Goal: Transaction & Acquisition: Purchase product/service

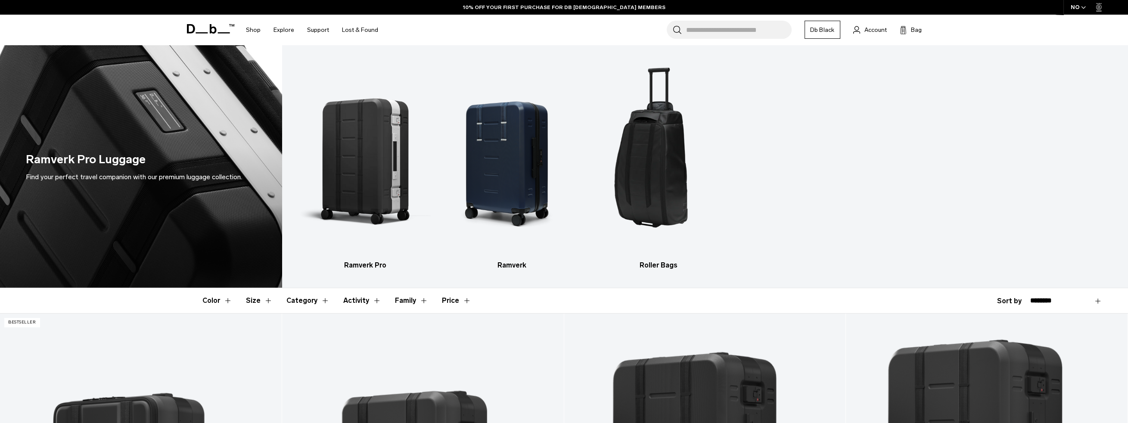
click at [382, 190] on img "1 / 3" at bounding box center [365, 157] width 132 height 198
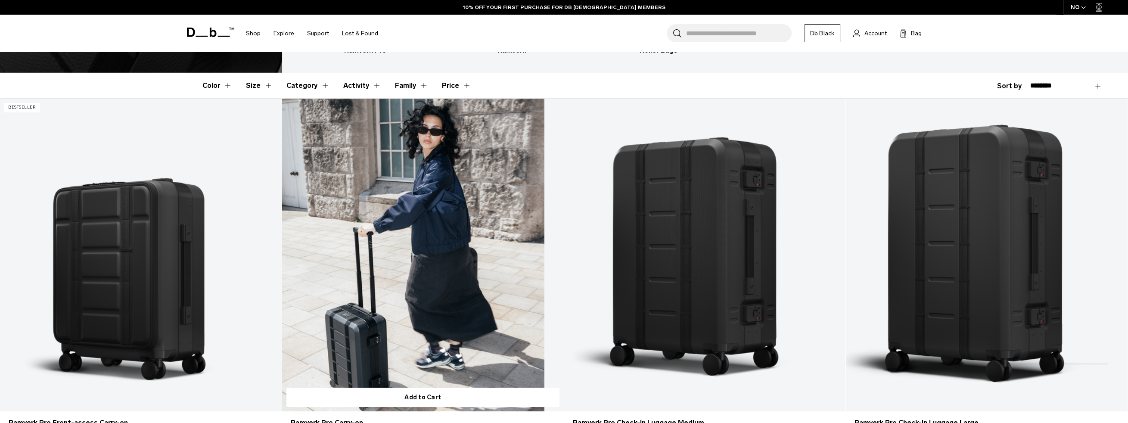
scroll to position [345, 0]
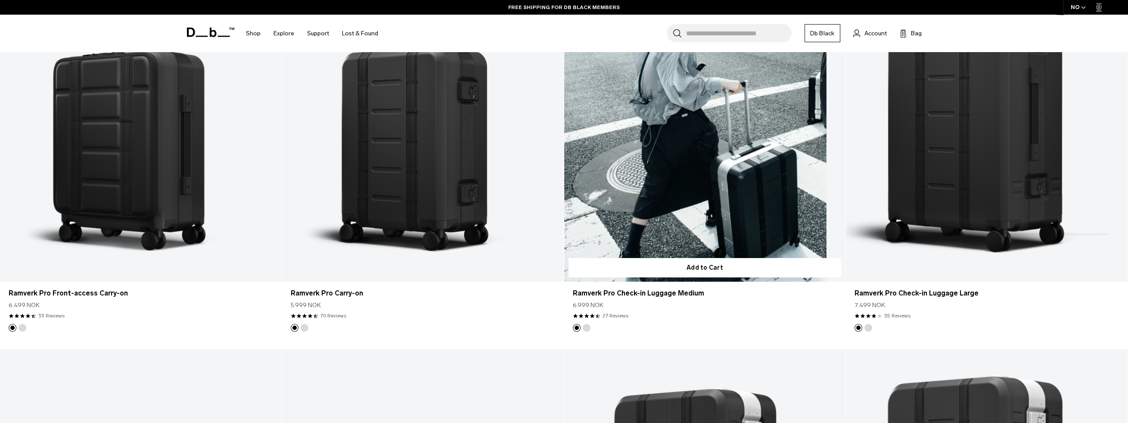
click at [676, 215] on link "Ramverk Pro Check-in Luggage Medium" at bounding box center [705, 125] width 282 height 313
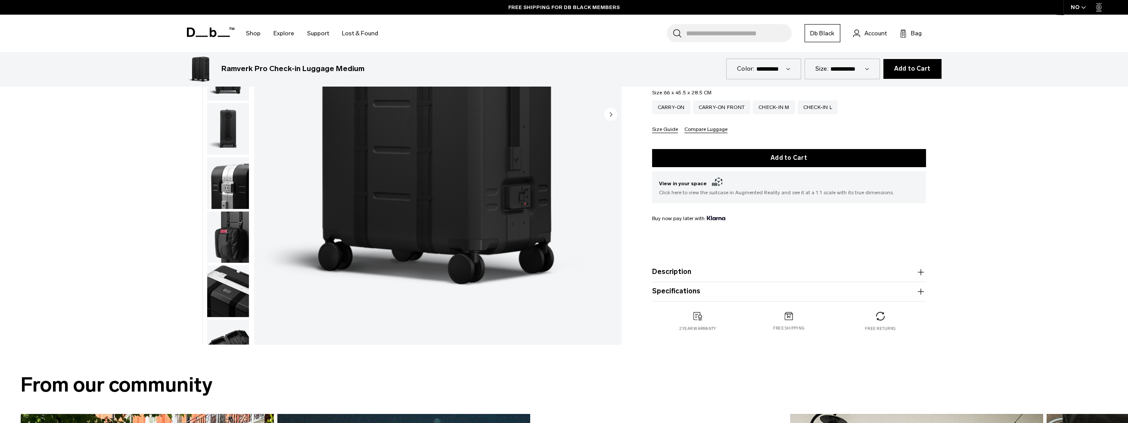
scroll to position [345, 0]
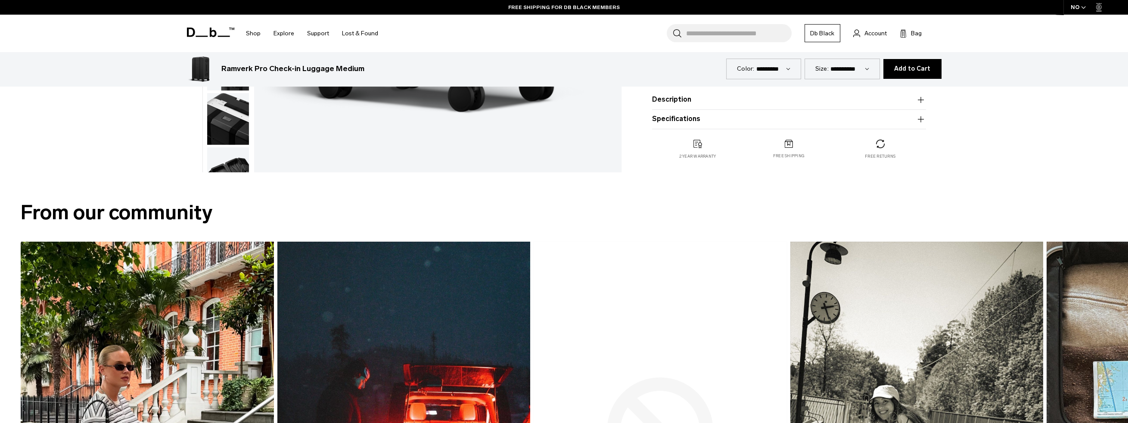
click at [918, 115] on icon "button" at bounding box center [921, 119] width 10 height 10
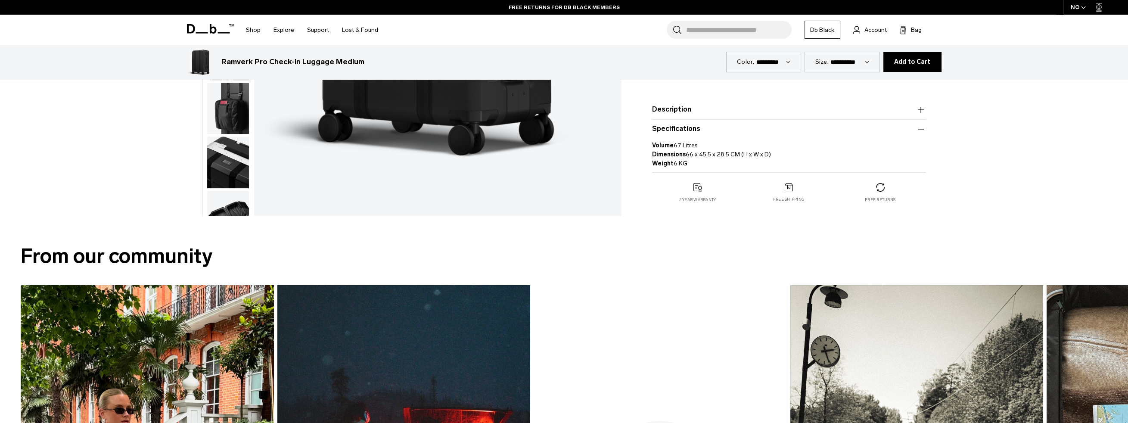
click at [918, 111] on icon "button" at bounding box center [921, 110] width 10 height 10
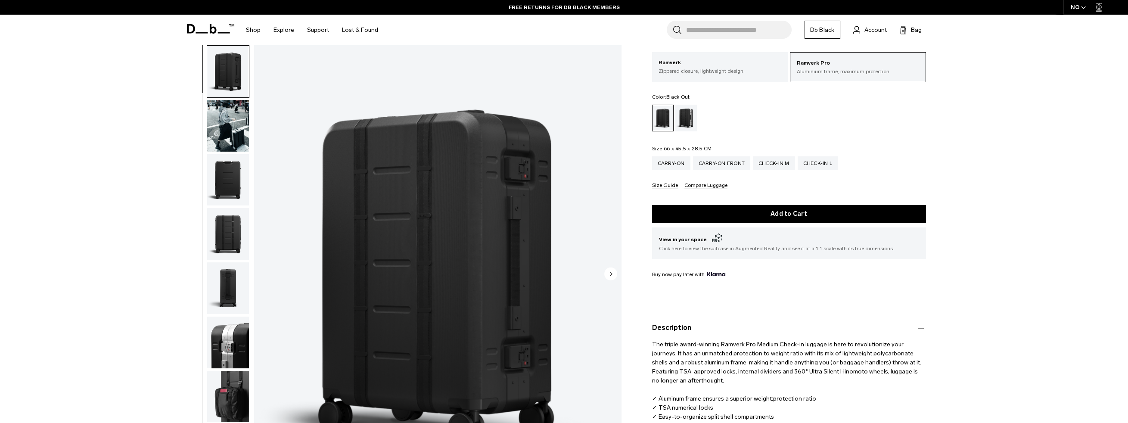
scroll to position [0, 0]
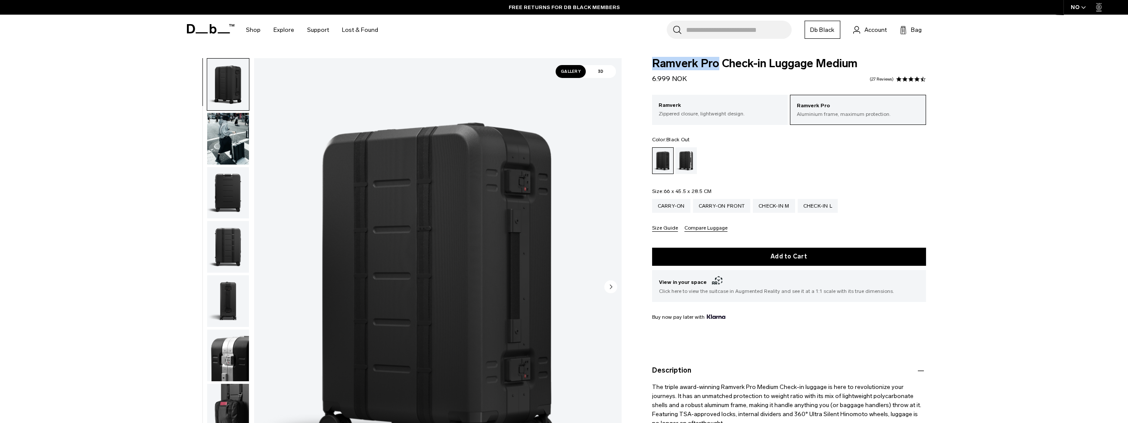
drag, startPoint x: 651, startPoint y: 64, endPoint x: 716, endPoint y: 64, distance: 65.5
click at [716, 64] on div "Ramverk Pro Check-in Luggage Medium 6.999 NOK 4.3 star rating 27 Reviews Ramver…" at bounding box center [789, 322] width 326 height 529
copy span "Ramverk Pro"
